Goal: Check status: Check status

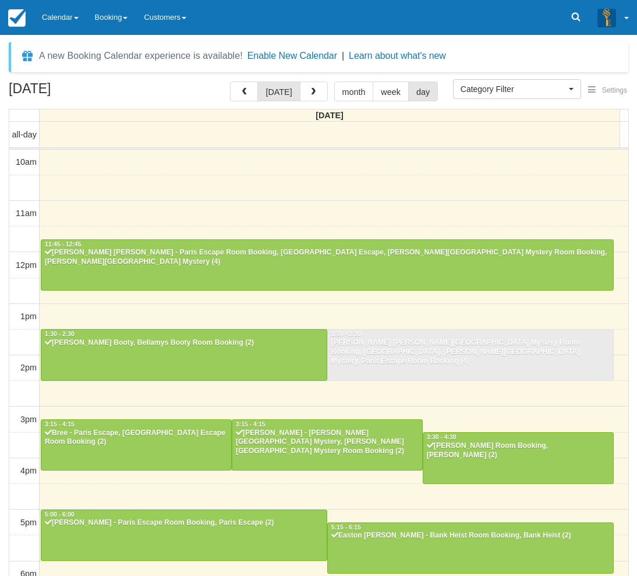
select select
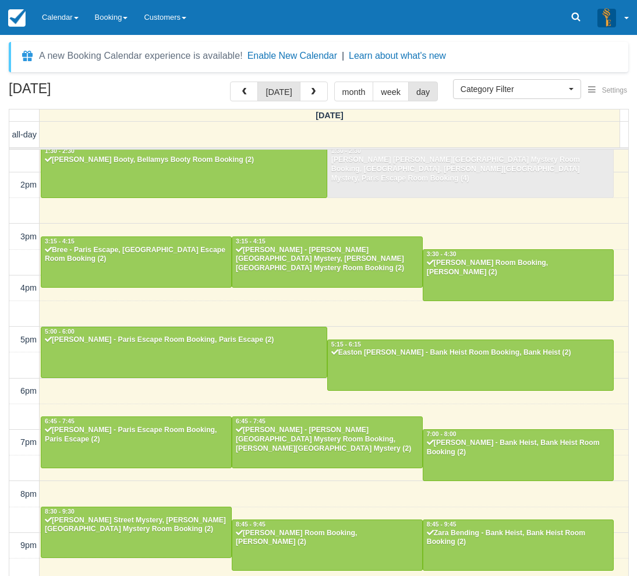
scroll to position [182, 0]
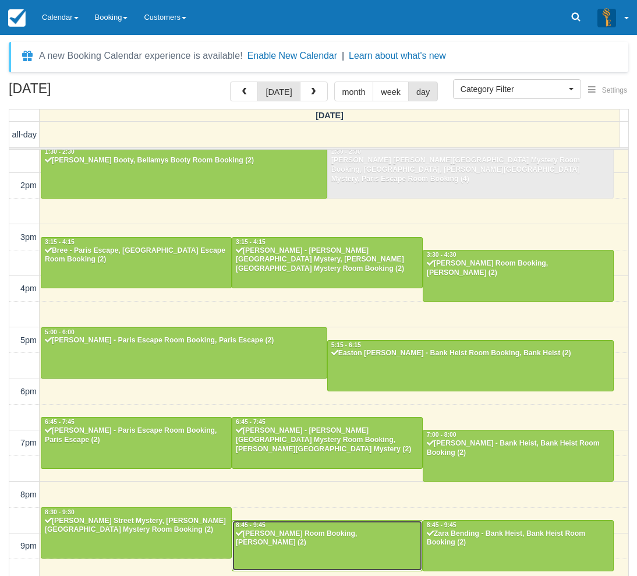
click at [301, 545] on div "[PERSON_NAME] Room Booking, [PERSON_NAME] (2)" at bounding box center [327, 539] width 184 height 19
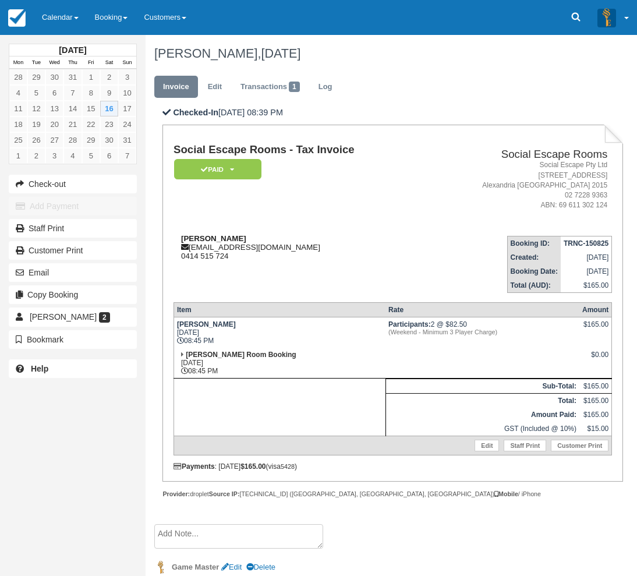
click at [195, 242] on strong "[PERSON_NAME]" at bounding box center [213, 238] width 65 height 9
drag, startPoint x: 195, startPoint y: 242, endPoint x: 218, endPoint y: 242, distance: 23.3
click at [218, 242] on strong "[PERSON_NAME]" at bounding box center [213, 238] width 65 height 9
copy strong "Melanie Penn"
click at [45, 453] on div "August 2025 Mon Tue Wed Thu Fri Sat Sun 28 29 30 31 1 2 3 4 5 6 7 8 9 10 11 12 …" at bounding box center [73, 288] width 146 height 576
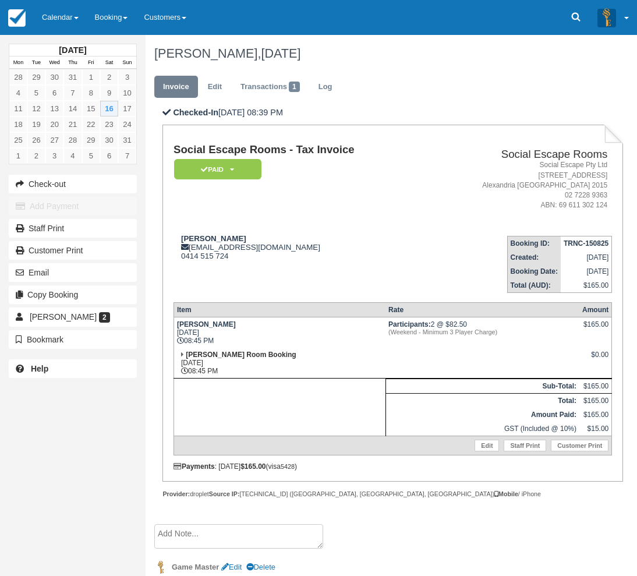
click at [54, 449] on div "August 2025 Mon Tue Wed Thu Fri Sat Sun 28 29 30 31 1 2 3 4 5 6 7 8 9 10 11 12 …" at bounding box center [73, 288] width 146 height 576
